Goal: Navigation & Orientation: Find specific page/section

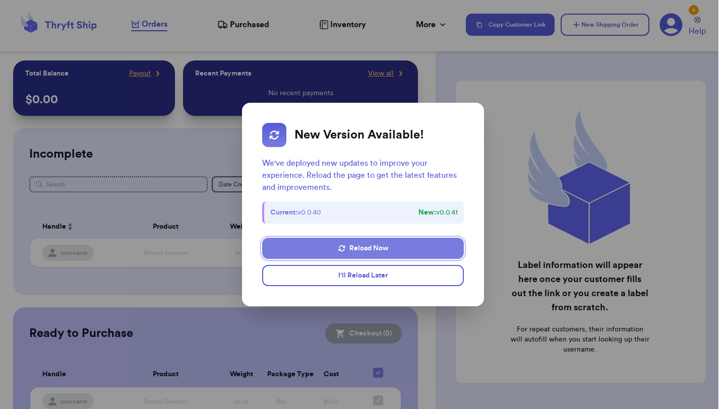
click at [415, 248] on button "Reload Now" at bounding box center [363, 248] width 202 height 21
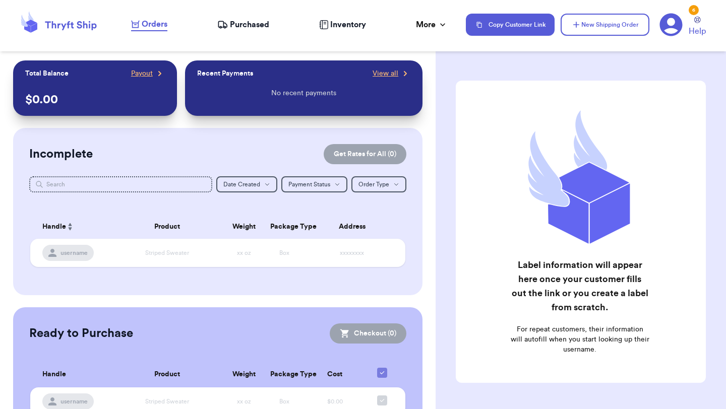
click at [676, 27] on icon at bounding box center [671, 25] width 23 height 23
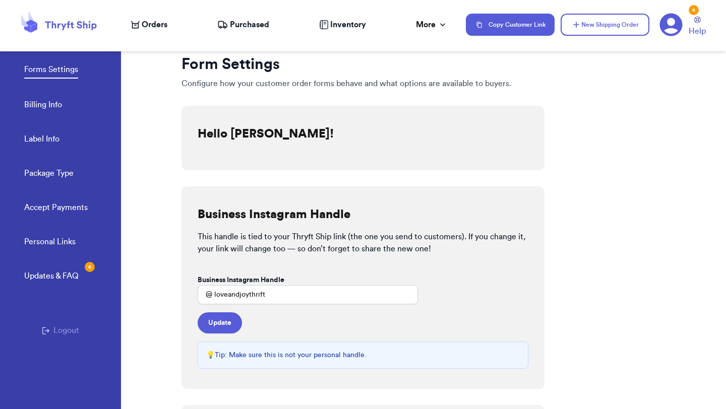
click at [52, 28] on icon at bounding box center [70, 25] width 51 height 9
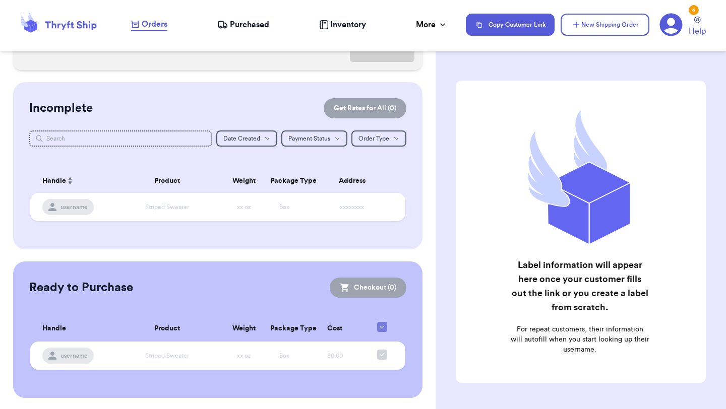
scroll to position [46, 0]
